Goal: Navigation & Orientation: Find specific page/section

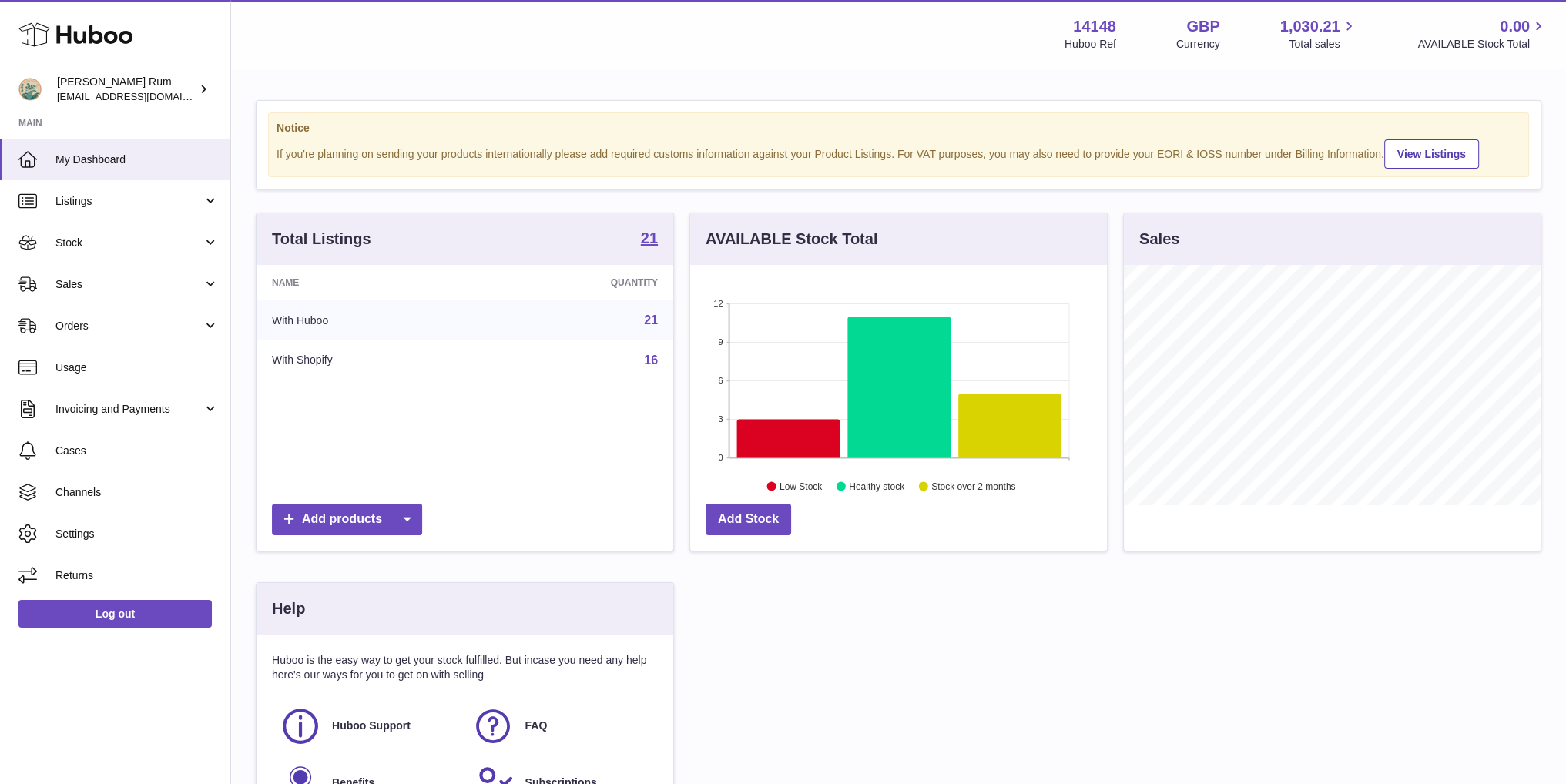
scroll to position [240, 420]
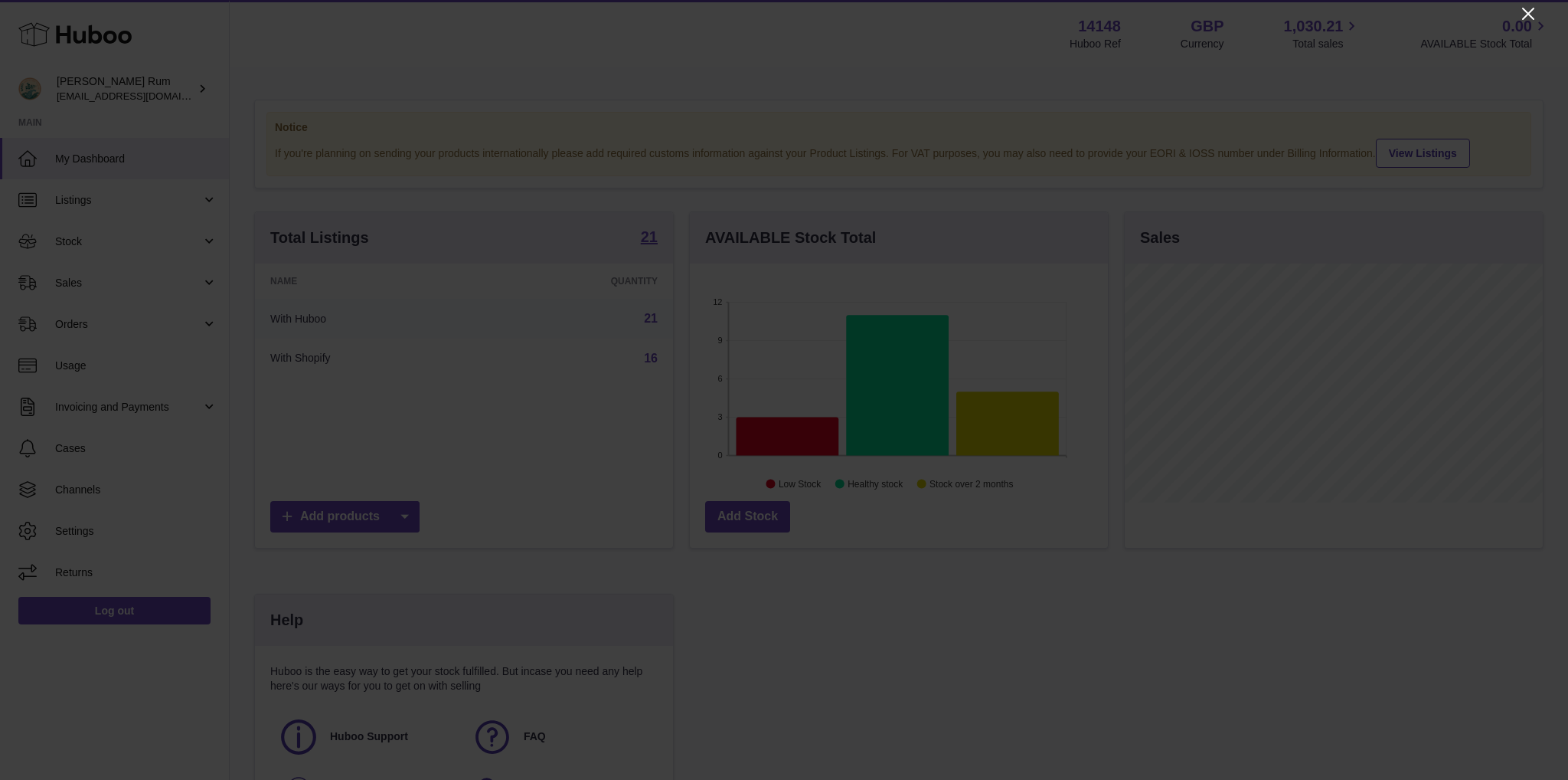
click at [1530, 8] on icon "Close" at bounding box center [1528, 13] width 19 height 19
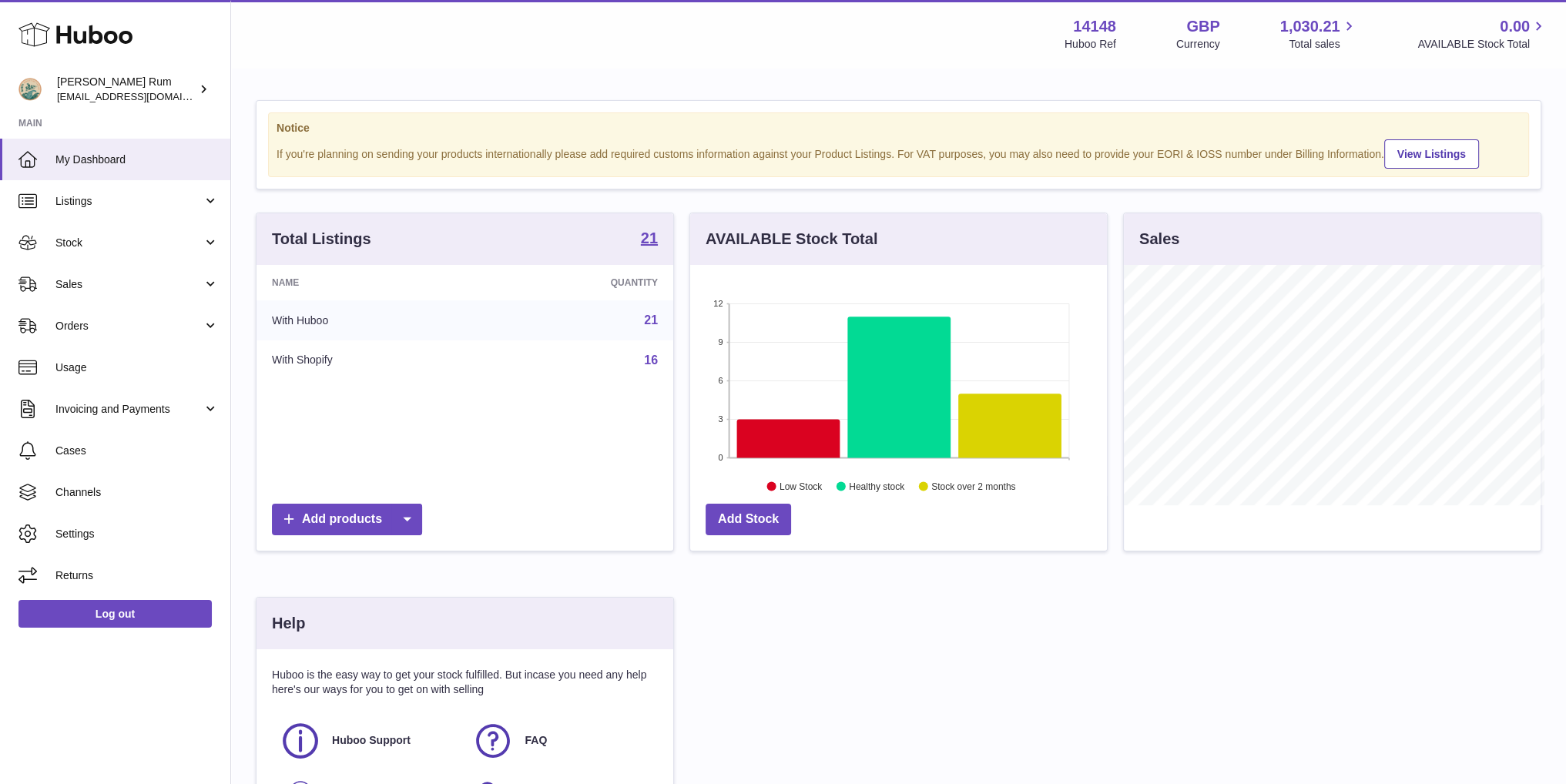
scroll to position [769704, 769868]
click at [801, 434] on icon at bounding box center [788, 438] width 103 height 39
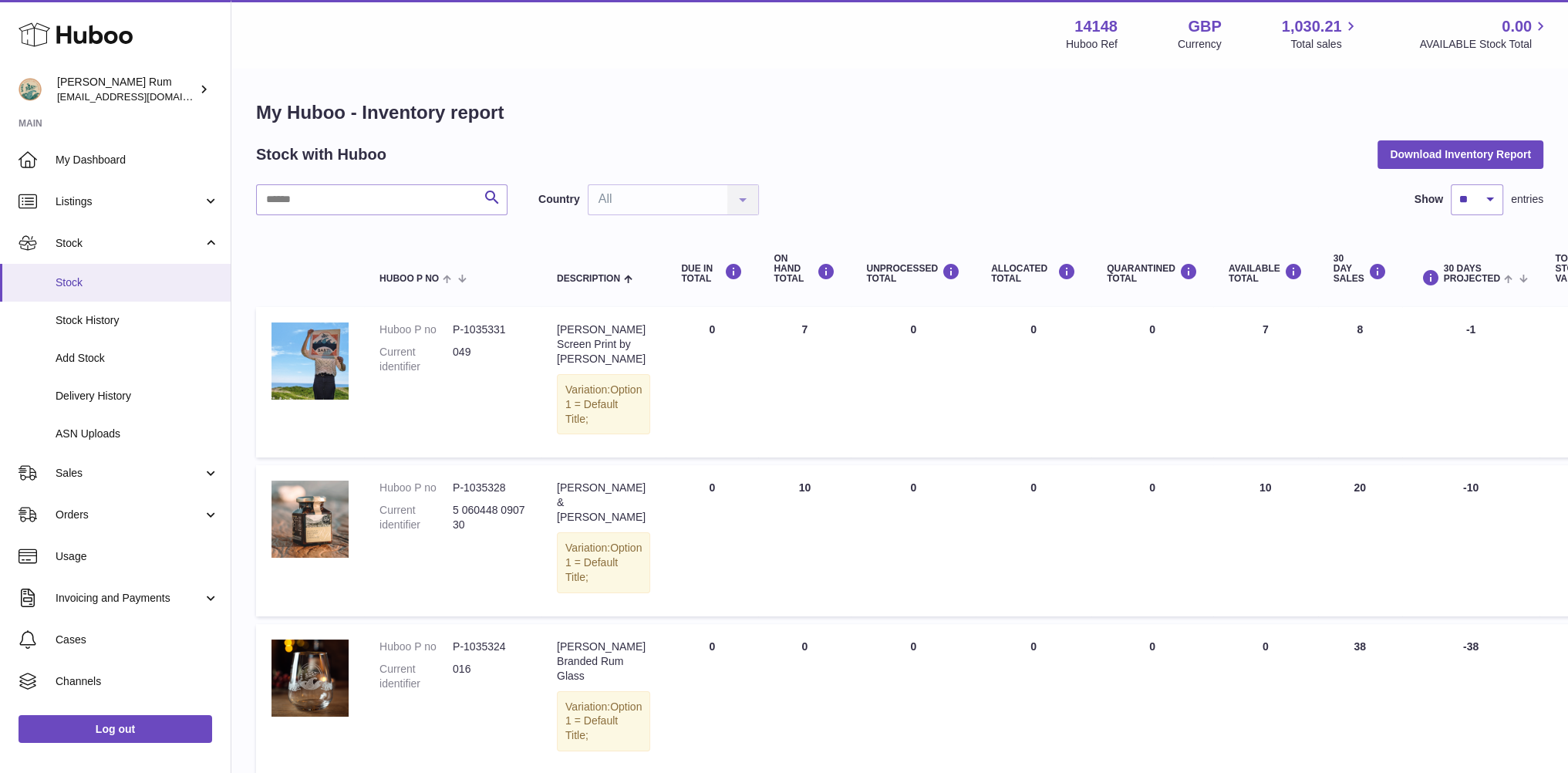
click at [84, 282] on span "Stock" at bounding box center [138, 283] width 164 height 14
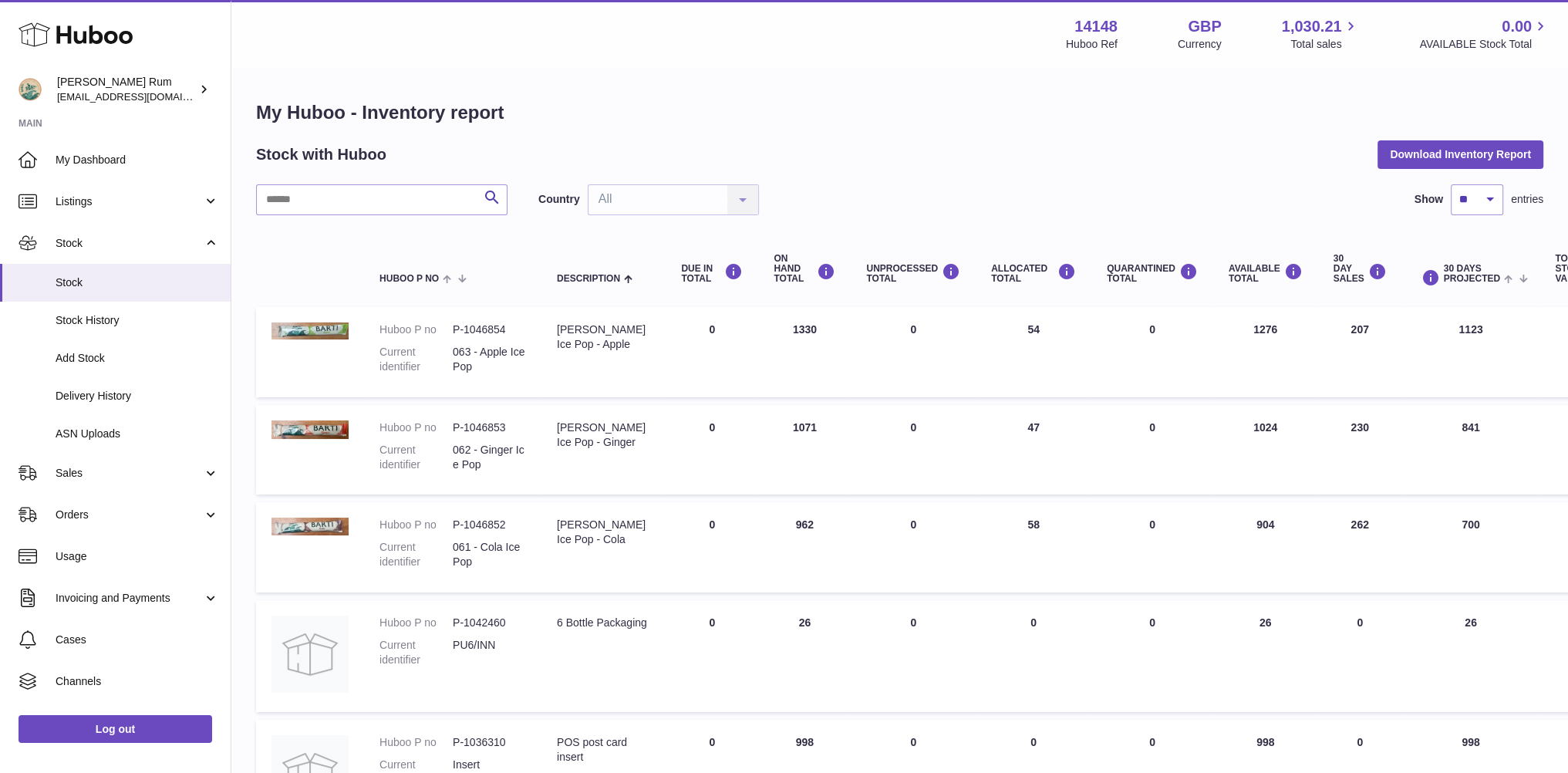
click at [1187, 121] on h1 "My Huboo - Inventory report" at bounding box center [900, 112] width 1287 height 24
click at [1185, 118] on h1 "My Huboo - Inventory report" at bounding box center [900, 112] width 1287 height 24
click at [1169, 121] on h1 "My Huboo - Inventory report" at bounding box center [900, 112] width 1287 height 24
click at [895, 159] on div "Stock with Huboo Download Inventory Report" at bounding box center [900, 154] width 1287 height 28
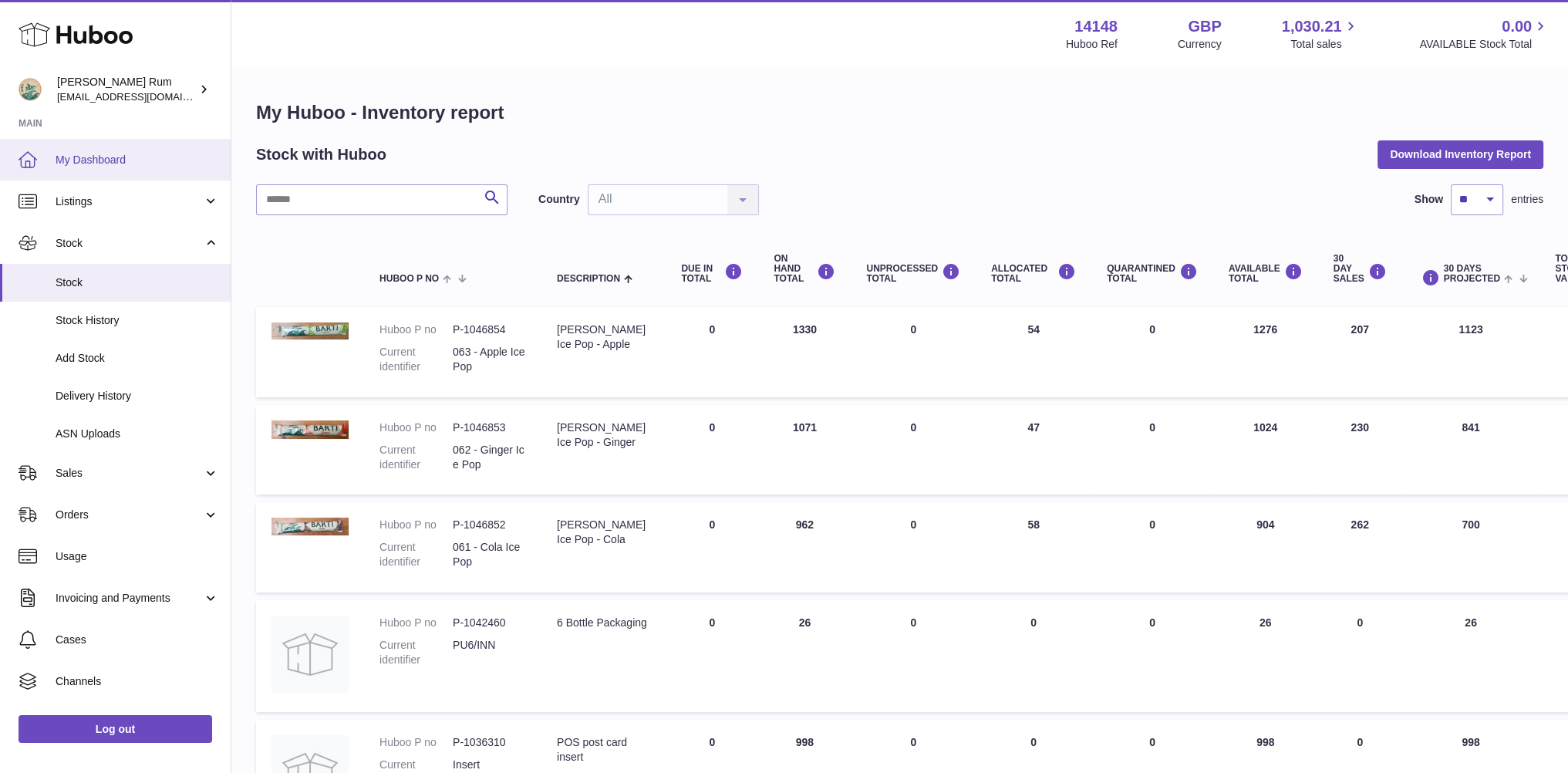
click at [84, 165] on span "My Dashboard" at bounding box center [138, 160] width 164 height 14
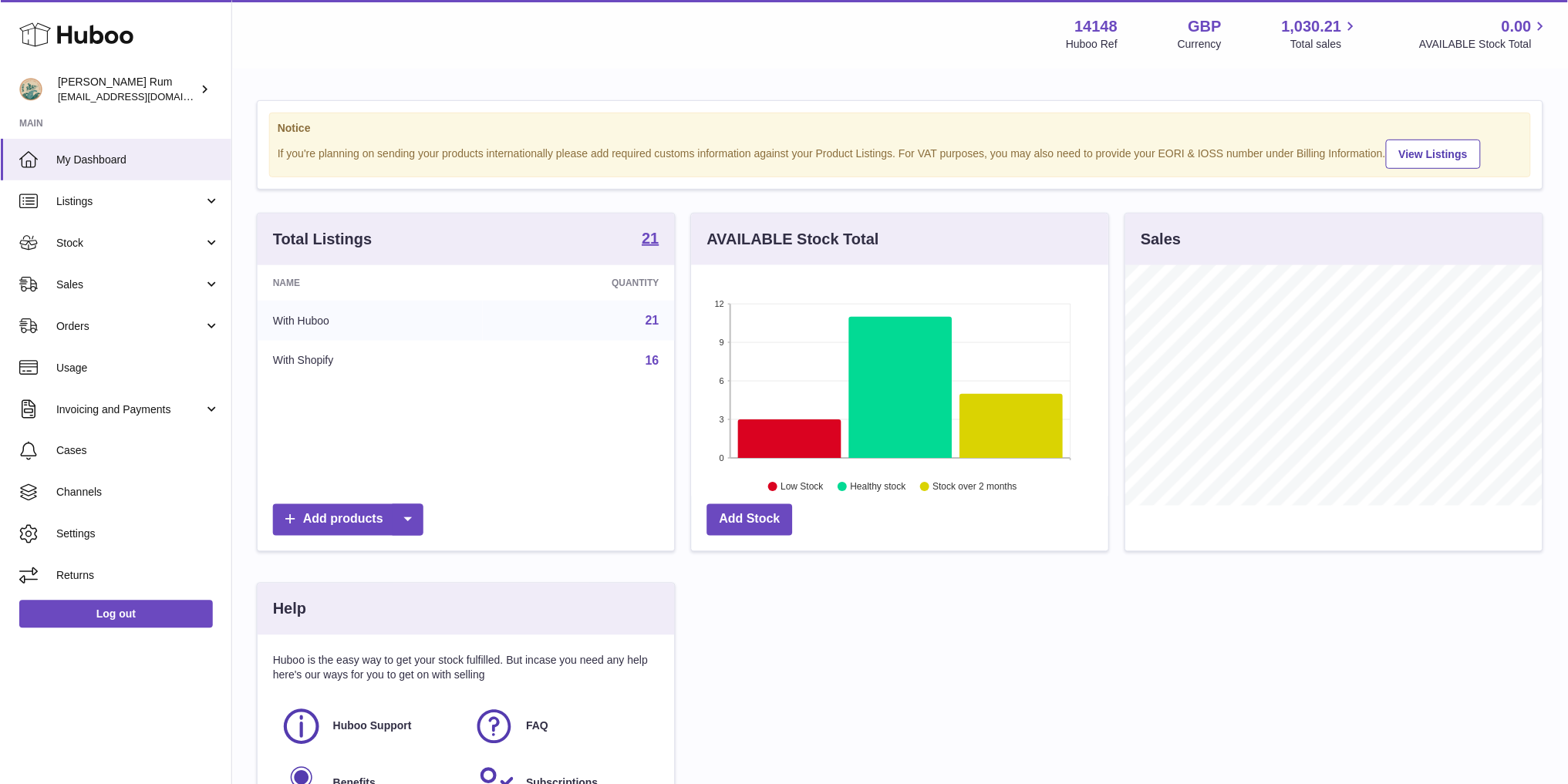
scroll to position [240, 417]
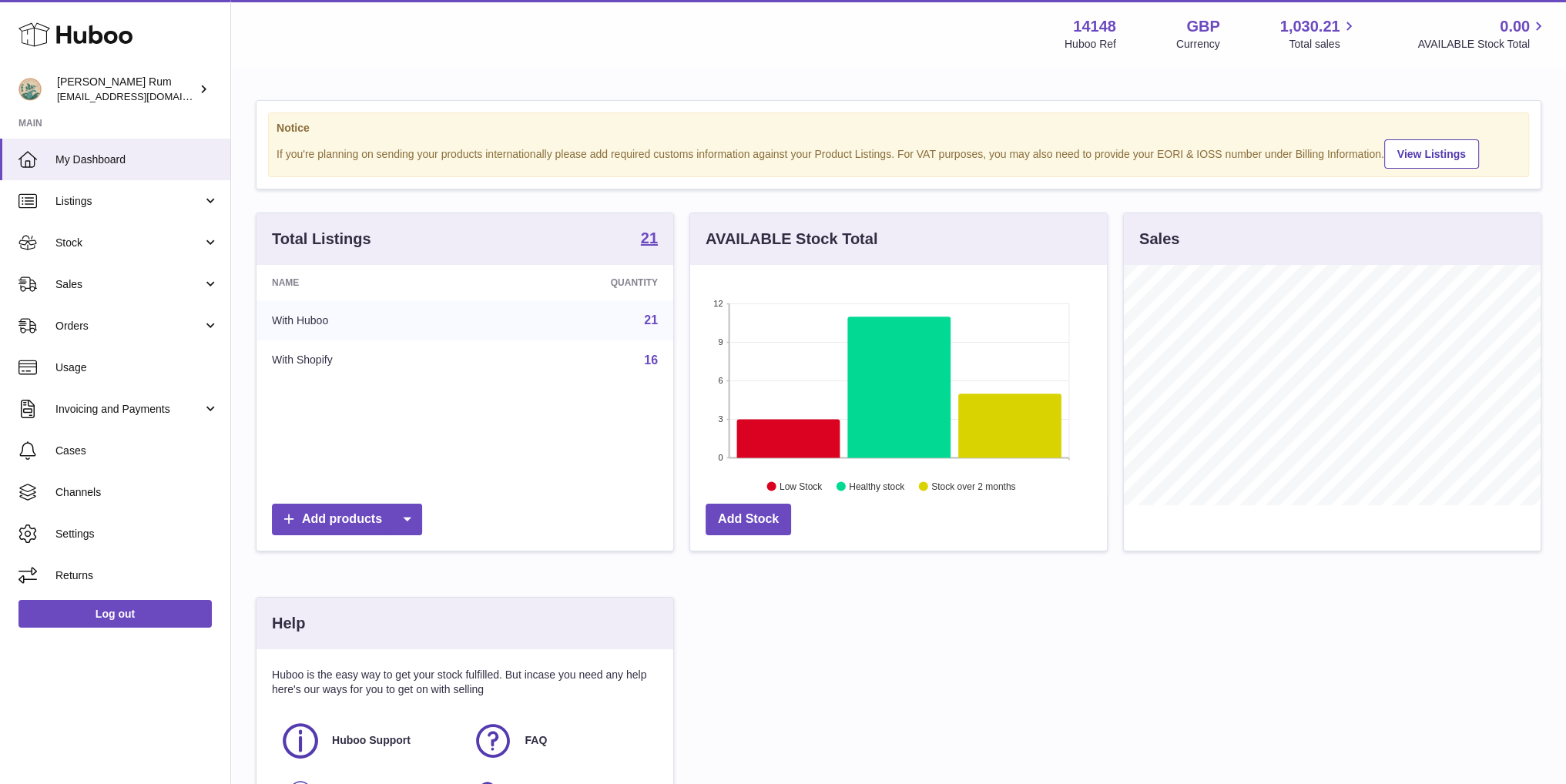
click at [881, 604] on div "Total Listings 21 Name Quantity With Huboo 21 With Shopify 16 Add products AVAI…" at bounding box center [898, 536] width 1301 height 647
click at [90, 248] on span "Stock" at bounding box center [129, 242] width 147 height 14
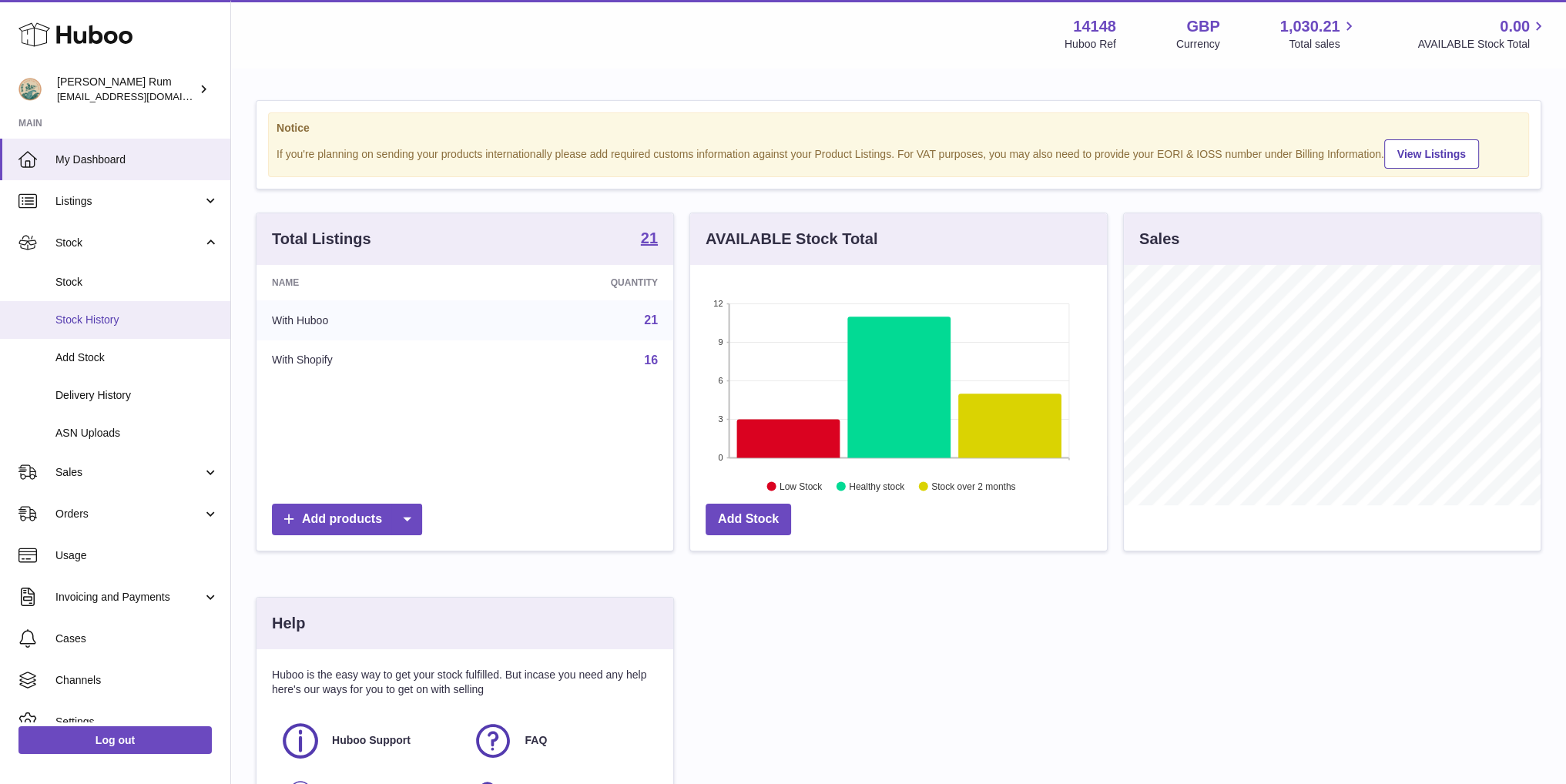
click at [83, 315] on span "Stock History" at bounding box center [137, 320] width 164 height 14
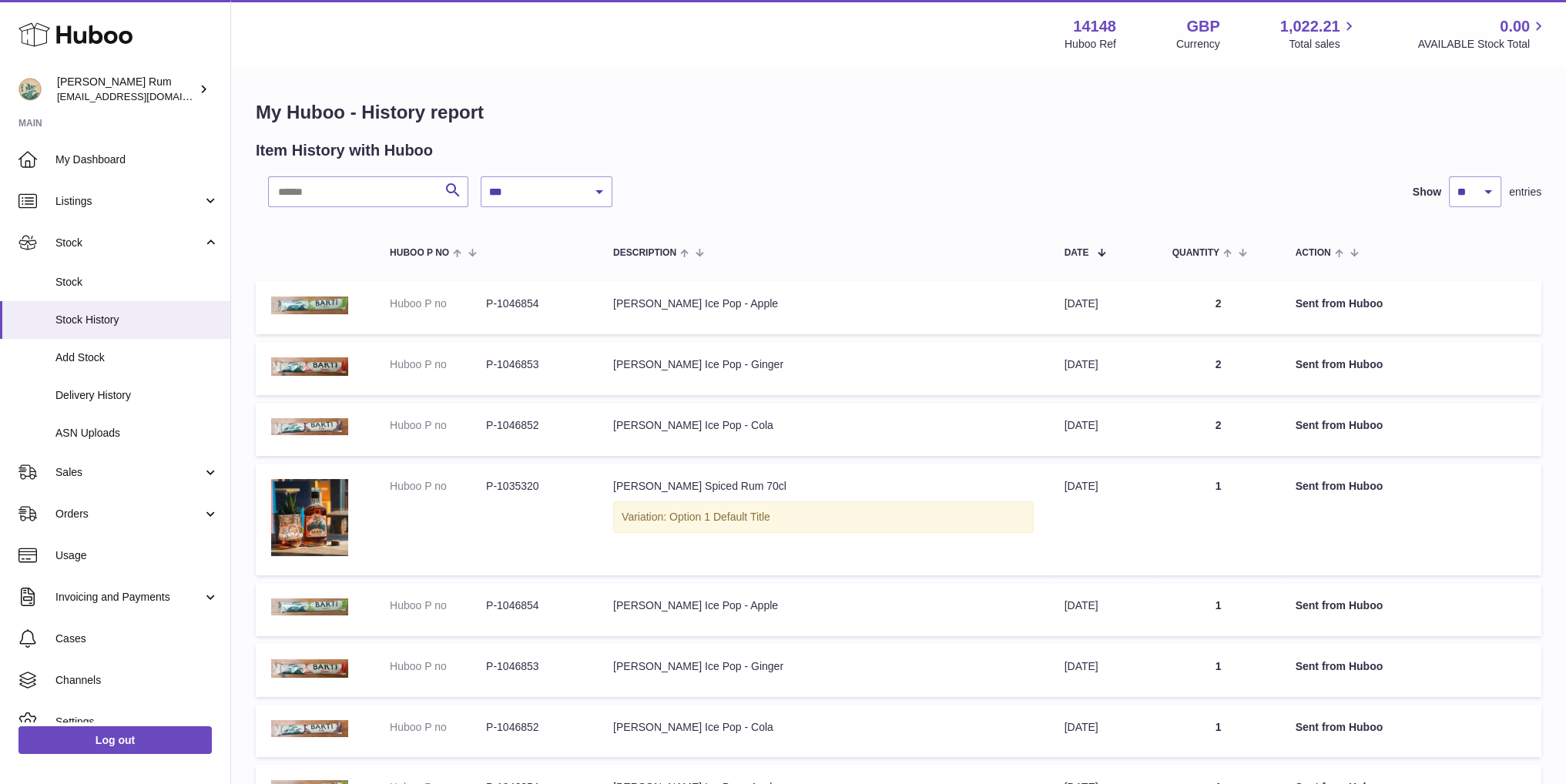
click at [1042, 143] on div "Item History with Huboo" at bounding box center [898, 150] width 1286 height 21
click at [88, 278] on span "Stock" at bounding box center [137, 282] width 164 height 14
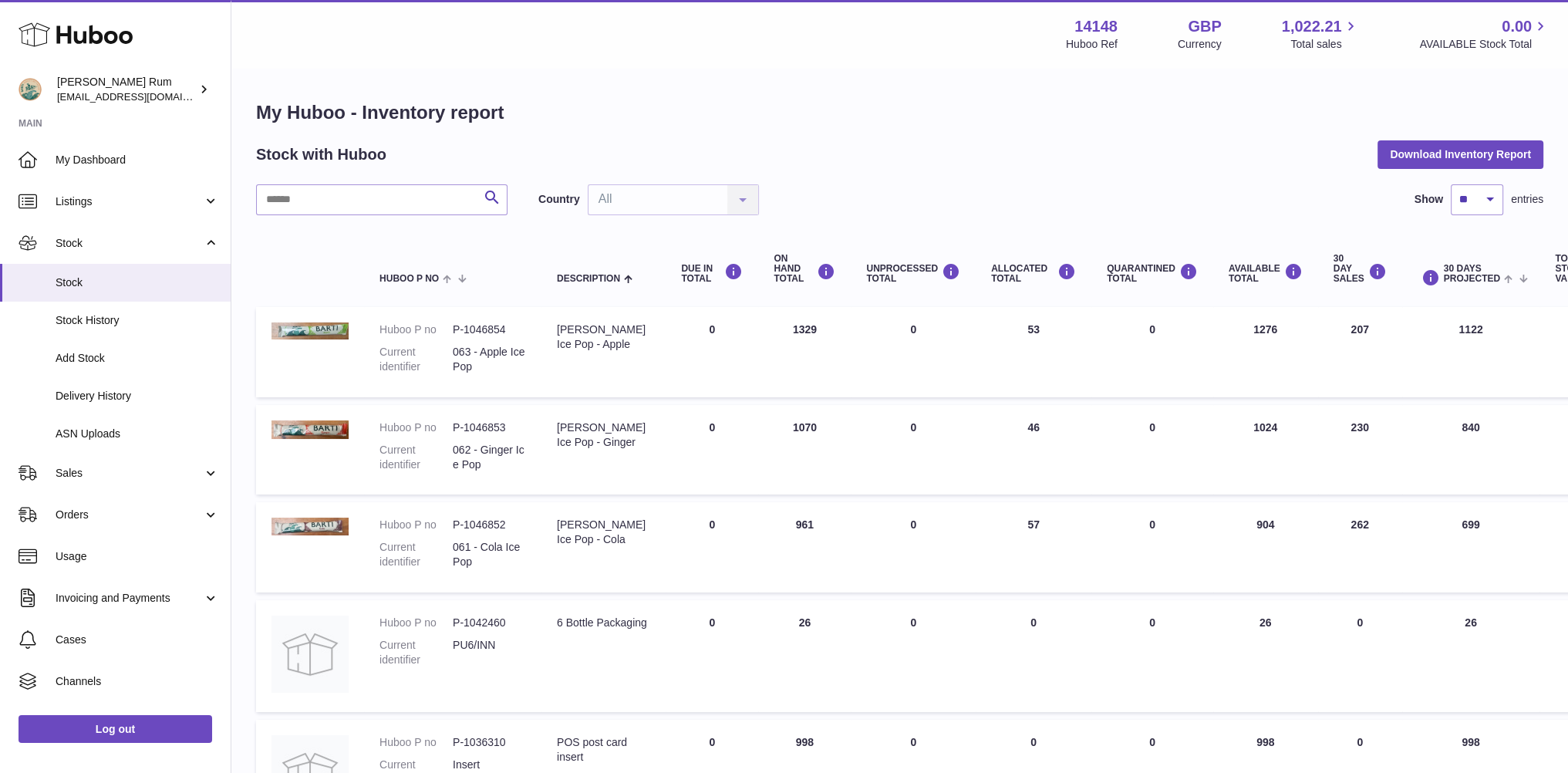
drag, startPoint x: 760, startPoint y: 59, endPoint x: 577, endPoint y: 13, distance: 188.7
click at [759, 59] on div "Menu Huboo 14148 Huboo Ref GBP Currency 1,022.21 Total sales 0.00 AVAILABLE Sto…" at bounding box center [900, 33] width 1337 height 67
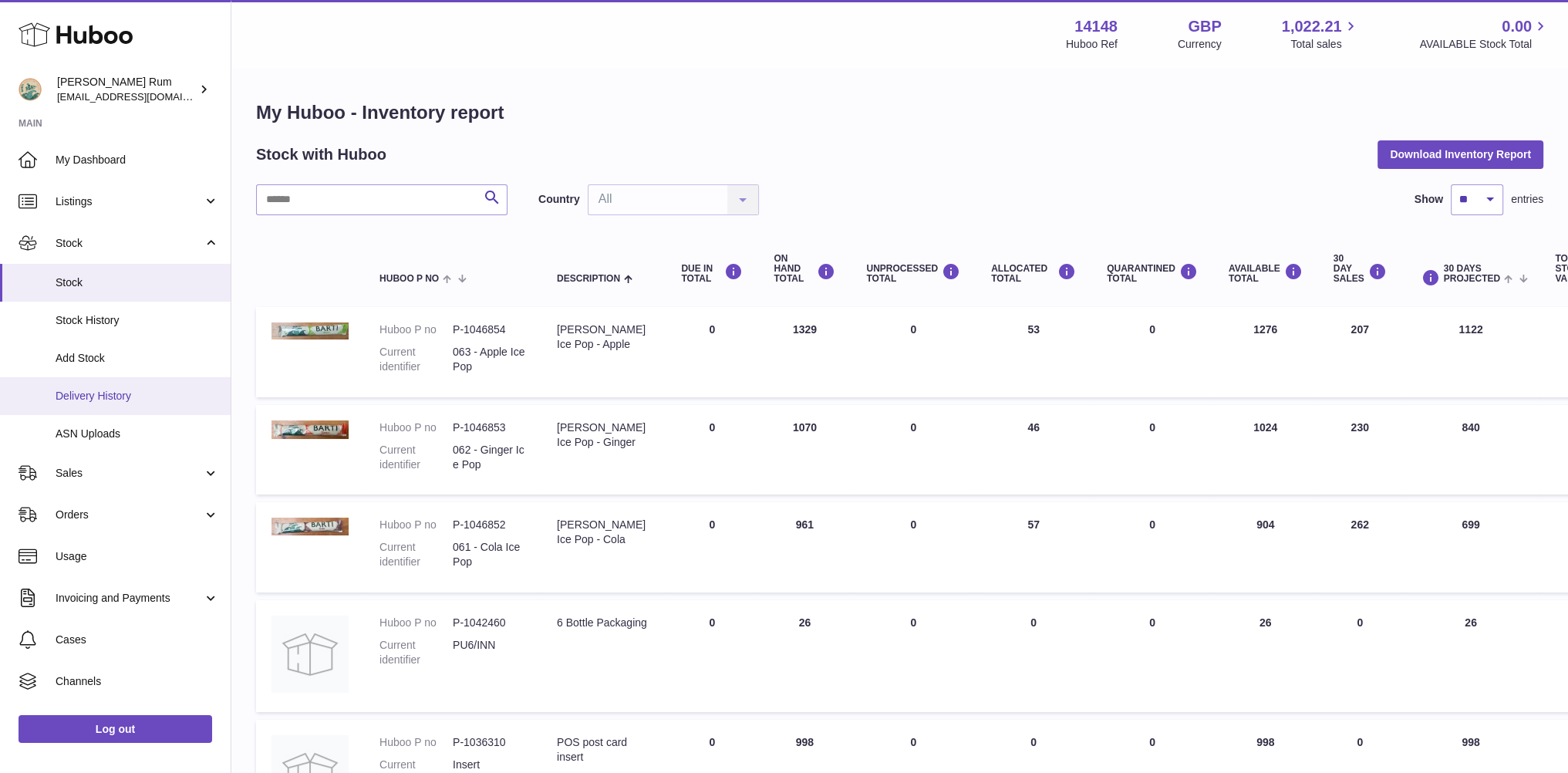
click at [117, 390] on span "Delivery History" at bounding box center [138, 396] width 164 height 14
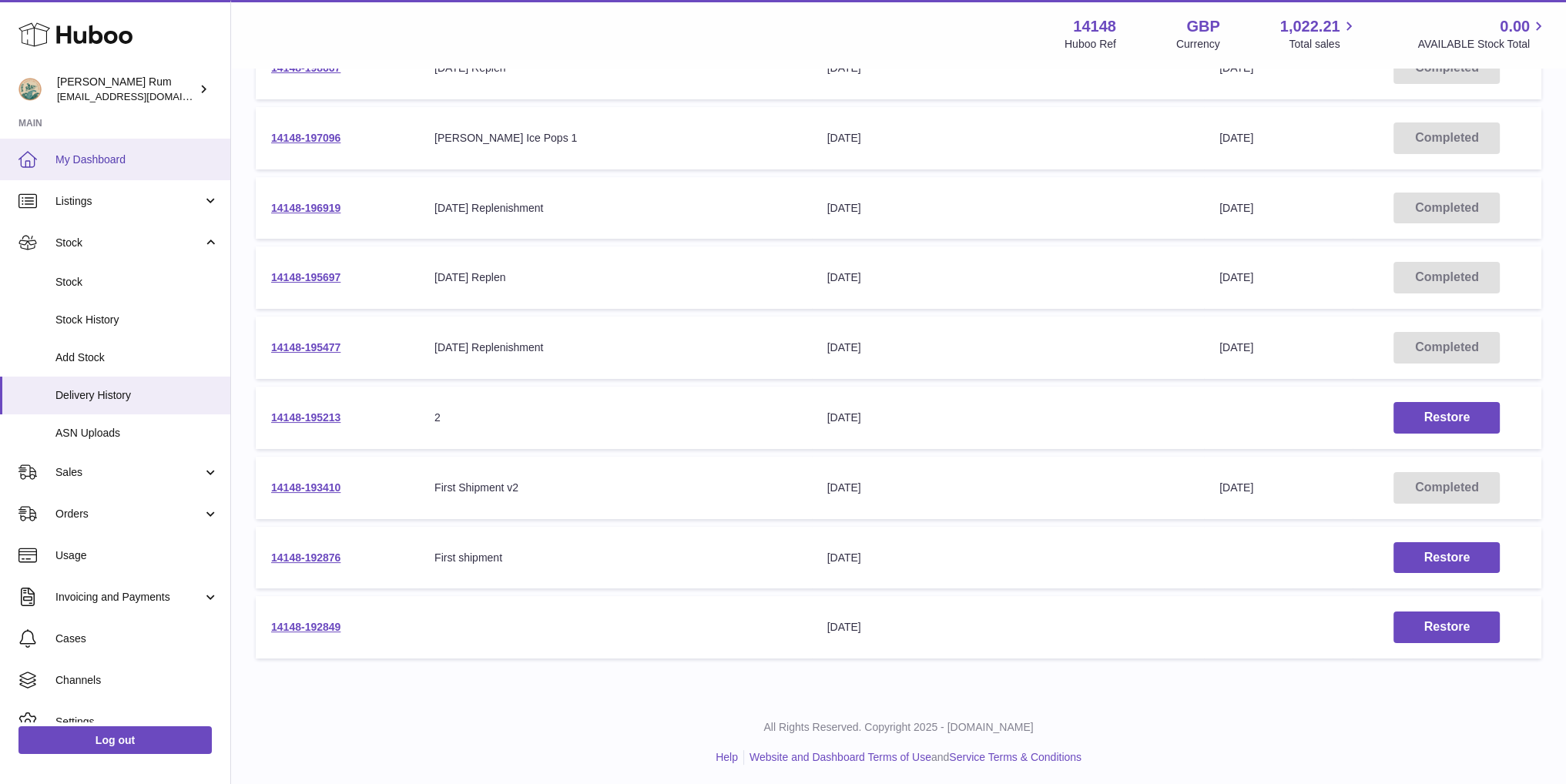
click at [86, 153] on span "My Dashboard" at bounding box center [137, 160] width 164 height 14
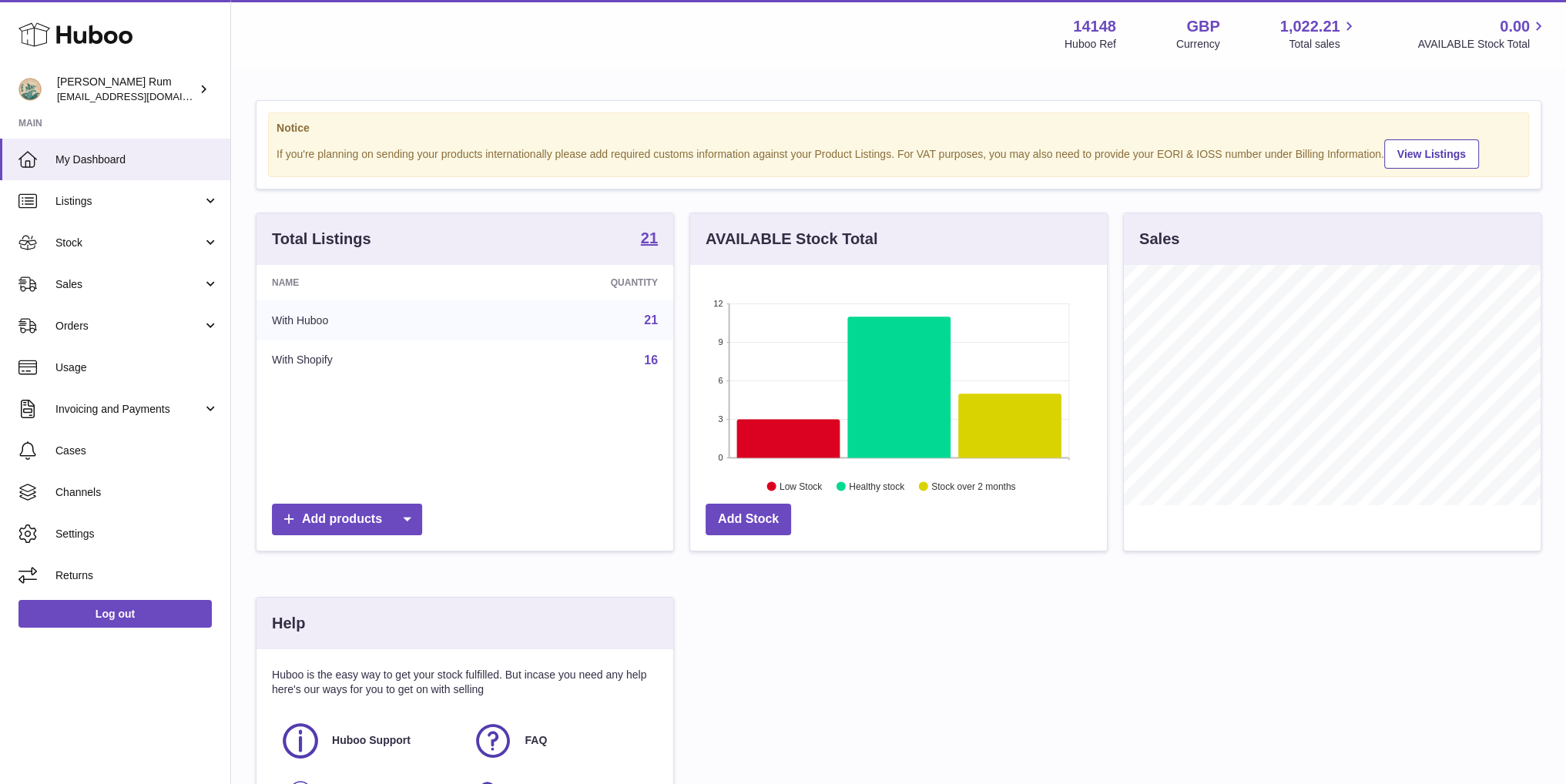
scroll to position [240, 416]
click at [548, 751] on link "FAQ" at bounding box center [561, 741] width 177 height 41
